Goal: Task Accomplishment & Management: Manage account settings

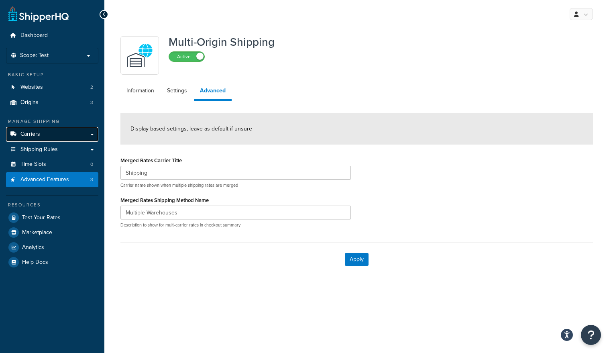
click at [72, 140] on link "Carriers" at bounding box center [52, 134] width 92 height 15
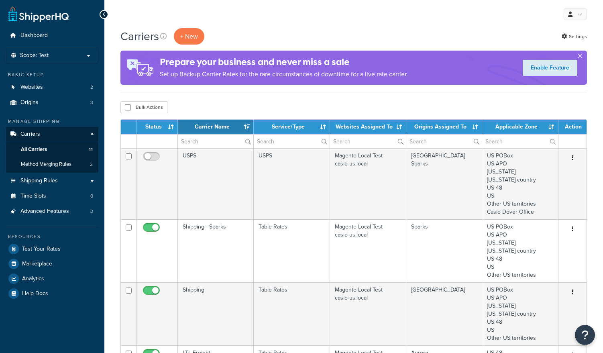
select select "15"
click at [68, 102] on link "Origins 3" at bounding box center [52, 102] width 92 height 15
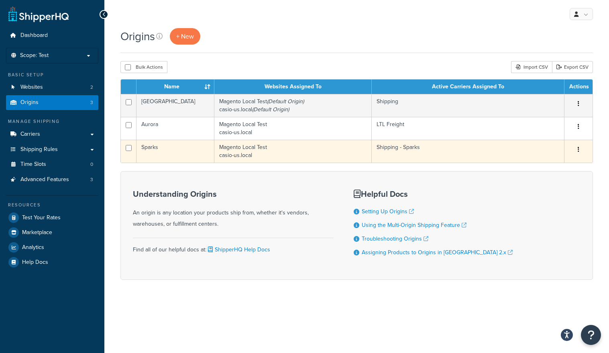
click at [580, 153] on button "button" at bounding box center [578, 149] width 11 height 13
click at [546, 162] on link "Edit" at bounding box center [551, 165] width 63 height 16
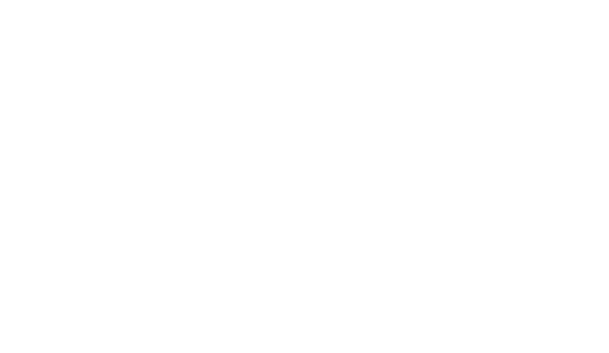
select select "28"
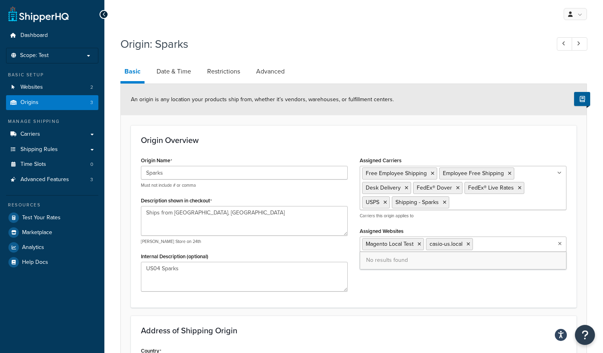
click at [556, 240] on ul "Magento Local Test casio-us.local" at bounding box center [463, 243] width 207 height 15
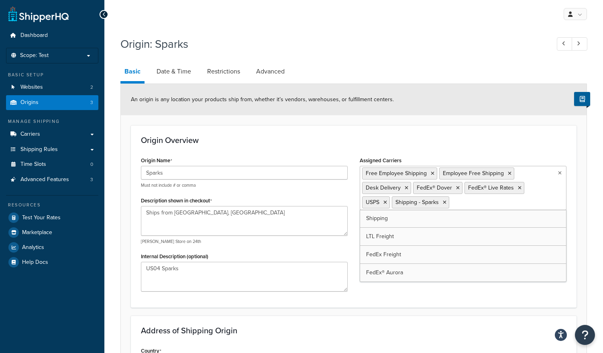
click at [543, 207] on ul "Free Employee Shipping Employee Free Shipping Desk Delivery FedEx® Dover FedEx®…" at bounding box center [463, 188] width 207 height 44
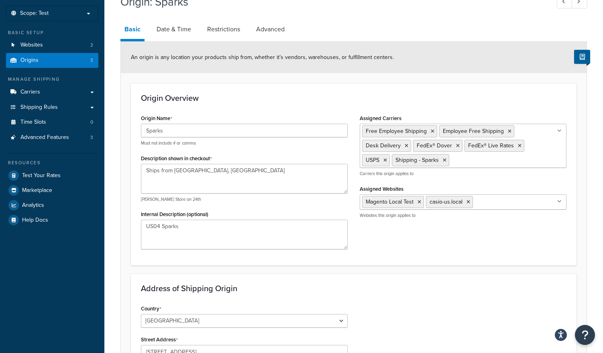
scroll to position [40, 0]
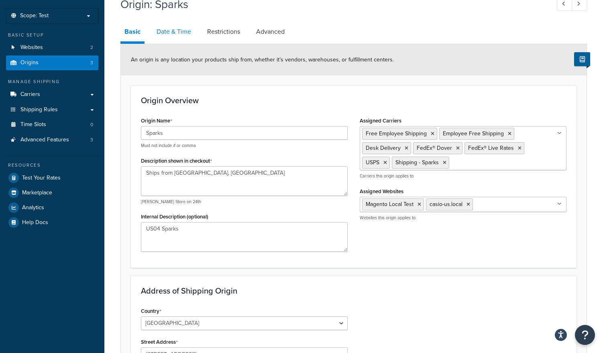
click at [171, 29] on link "Date & Time" at bounding box center [174, 31] width 43 height 19
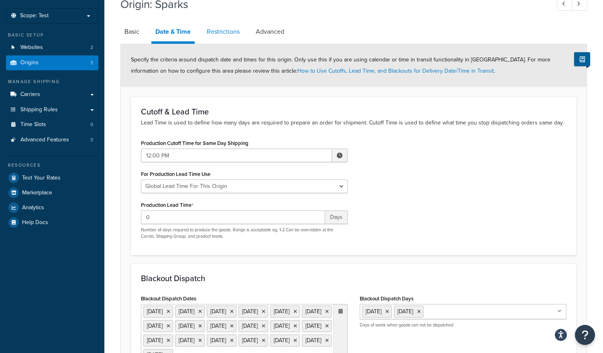
click at [216, 29] on link "Restrictions" at bounding box center [223, 31] width 41 height 19
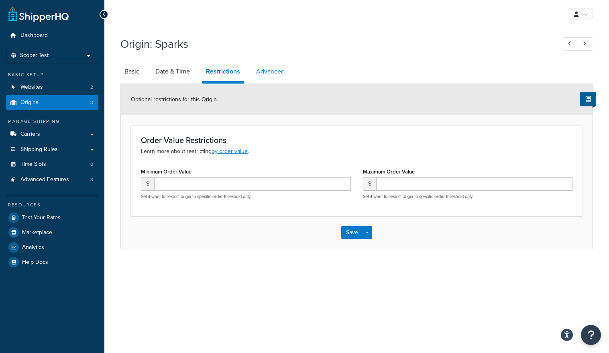
click at [267, 66] on link "Advanced" at bounding box center [270, 71] width 37 height 19
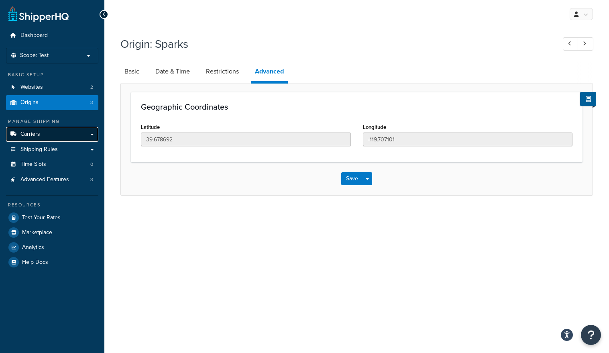
click at [60, 136] on link "Carriers" at bounding box center [52, 134] width 92 height 15
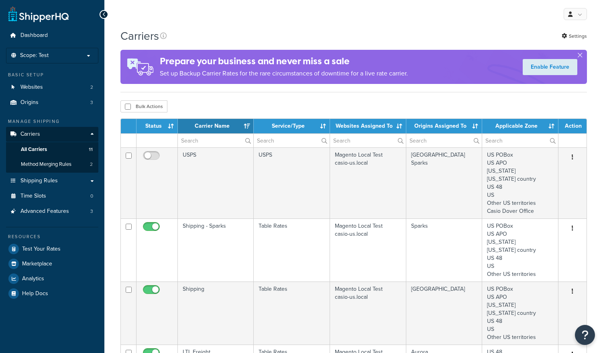
select select "15"
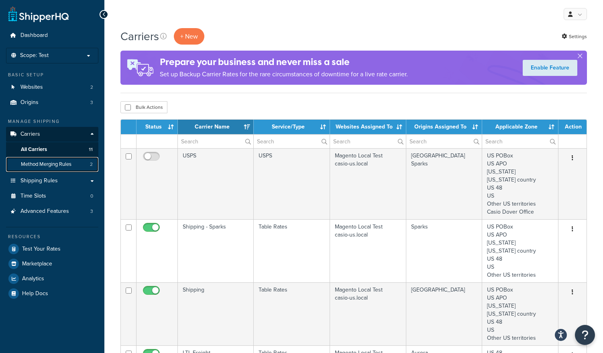
click at [69, 169] on link "Method Merging Rules 2" at bounding box center [52, 164] width 92 height 15
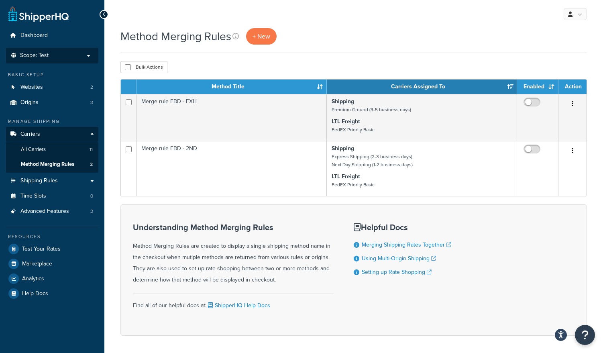
click at [65, 58] on p "Scope: Test" at bounding box center [52, 55] width 85 height 7
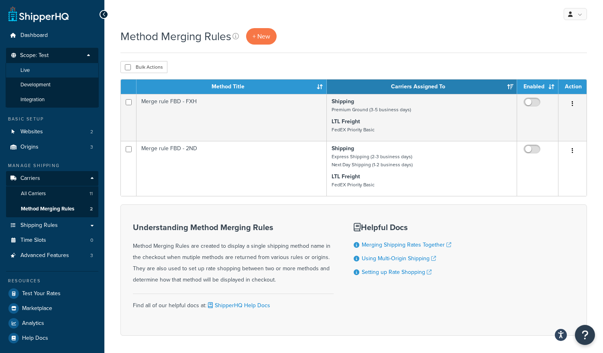
click at [58, 66] on li "Live" at bounding box center [52, 70] width 93 height 15
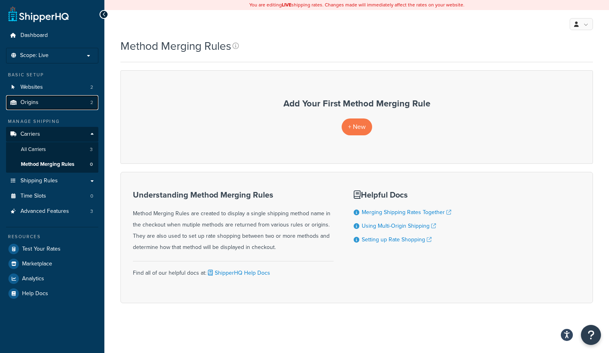
click at [73, 102] on link "Origins 2" at bounding box center [52, 102] width 92 height 15
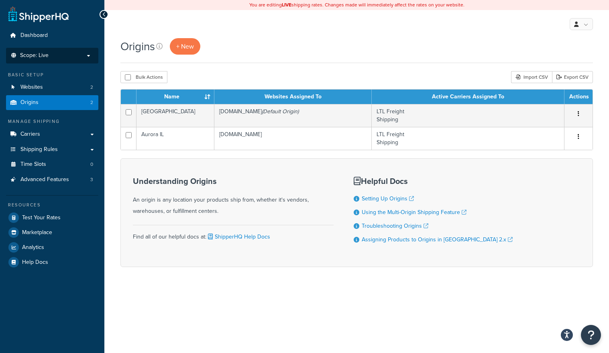
click at [60, 62] on li "Scope: Live Development Integration Test" at bounding box center [52, 56] width 92 height 16
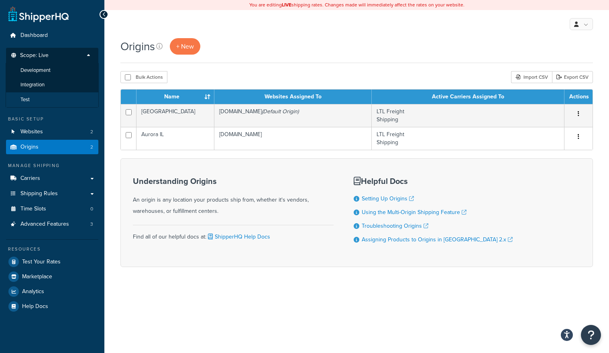
click at [49, 96] on li "Test" at bounding box center [52, 99] width 93 height 15
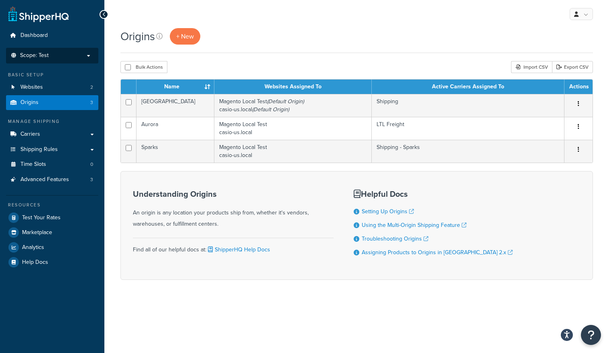
click at [88, 59] on li "Scope: Test Live Development Integration" at bounding box center [52, 56] width 92 height 16
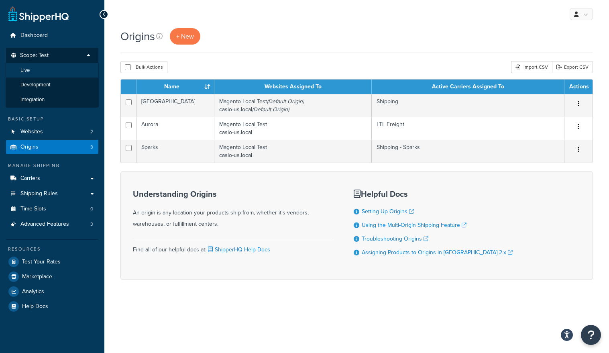
click at [63, 73] on li "Live" at bounding box center [52, 70] width 93 height 15
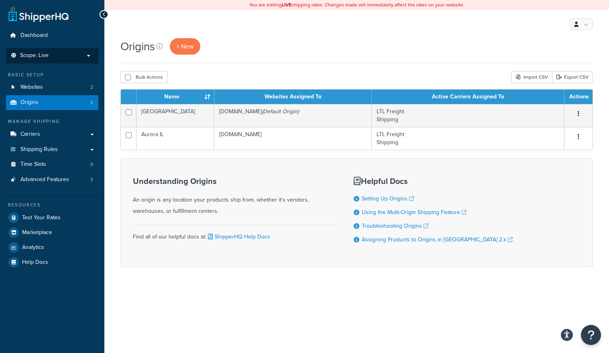
click at [58, 60] on li "Scope: Live Development Integration Test" at bounding box center [52, 56] width 92 height 16
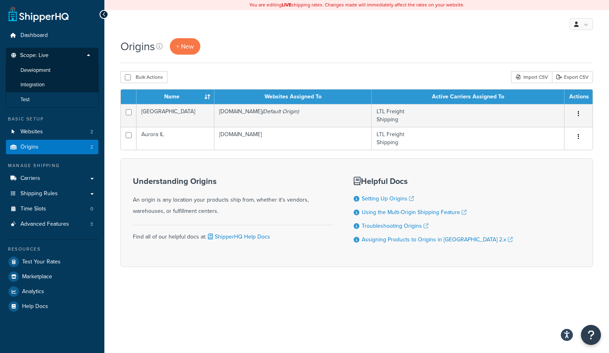
click at [54, 97] on li "Test" at bounding box center [52, 99] width 93 height 15
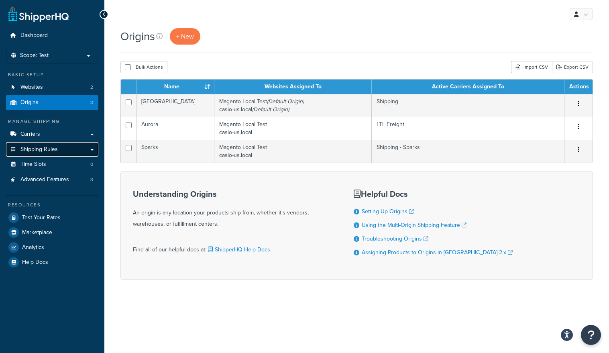
drag, startPoint x: 0, startPoint y: 0, endPoint x: 79, endPoint y: 149, distance: 168.1
click at [79, 149] on link "Shipping Rules" at bounding box center [52, 149] width 92 height 15
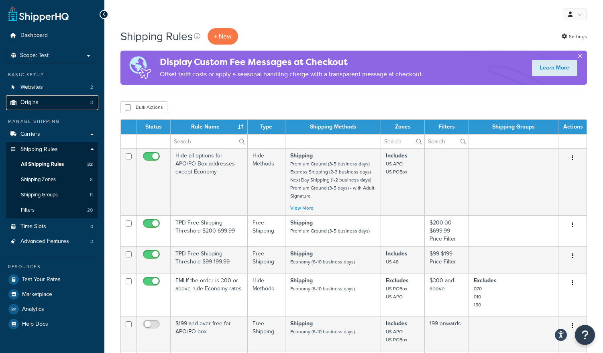
click at [59, 103] on link "Origins 3" at bounding box center [52, 102] width 92 height 15
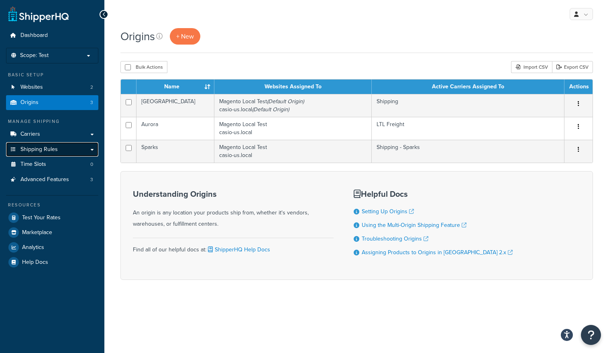
click at [55, 147] on span "Shipping Rules" at bounding box center [38, 149] width 37 height 7
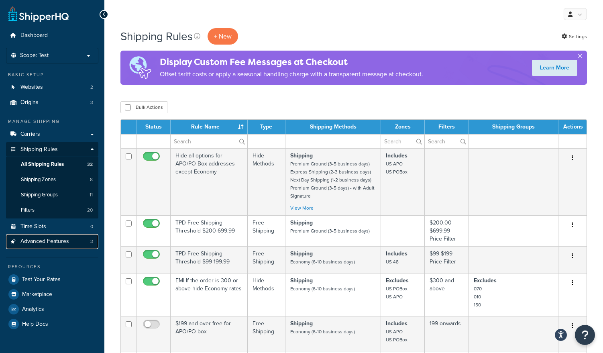
click at [54, 238] on span "Advanced Features" at bounding box center [44, 241] width 49 height 7
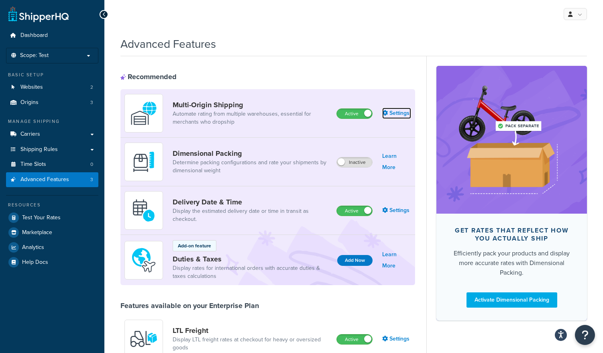
click at [394, 114] on link "Settings" at bounding box center [396, 113] width 29 height 11
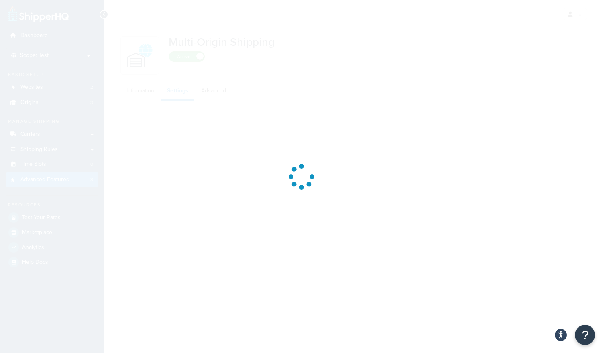
select select "FEWEST"
select select "false"
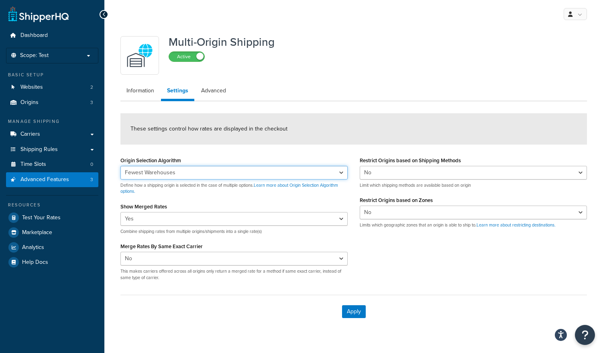
click at [206, 170] on select "Nearest Warehouse Fewest Warehouses" at bounding box center [233, 173] width 227 height 14
select select "NEAREST"
click at [120, 166] on select "Nearest Warehouse Fewest Warehouses" at bounding box center [233, 173] width 227 height 14
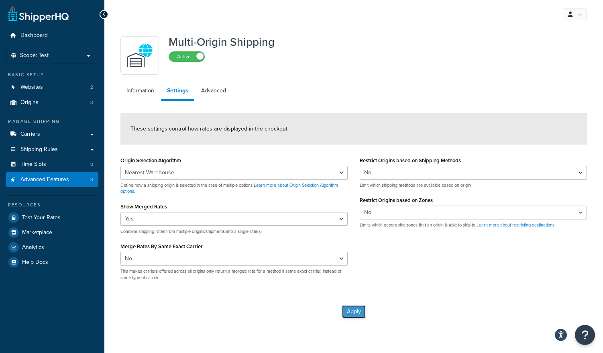
click at [354, 313] on button "Apply" at bounding box center [354, 311] width 24 height 13
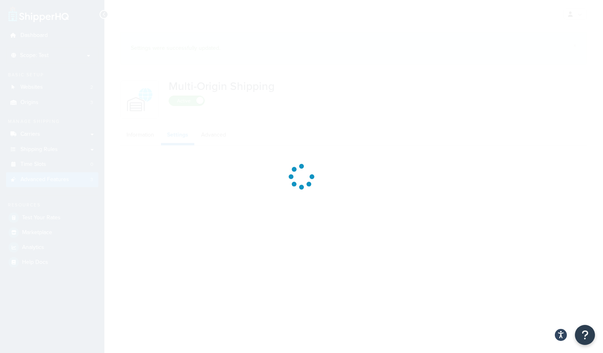
select select "false"
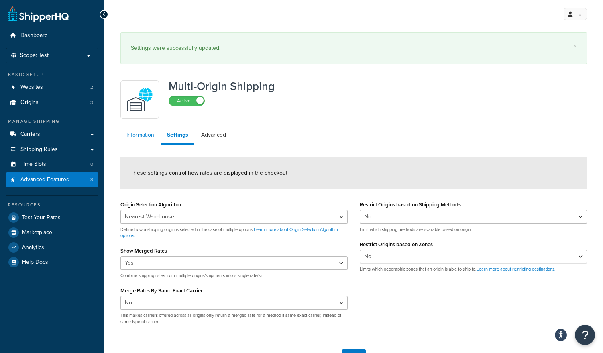
click at [137, 142] on link "Information" at bounding box center [140, 135] width 40 height 16
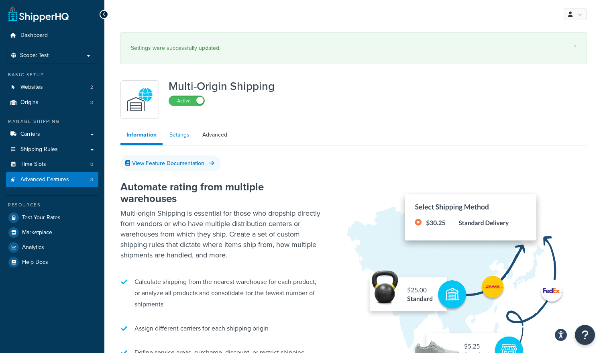
click at [175, 137] on link "Settings" at bounding box center [179, 135] width 32 height 16
select select "false"
